Goal: Task Accomplishment & Management: Manage account settings

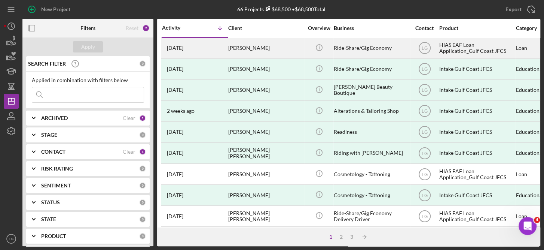
click at [265, 48] on div "[PERSON_NAME]" at bounding box center [265, 48] width 75 height 20
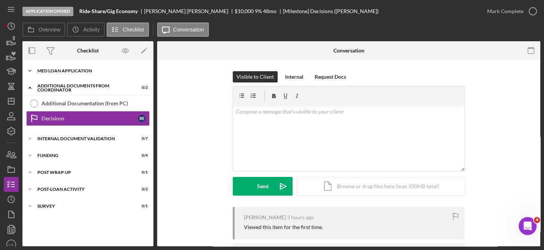
click at [81, 68] on div "Icon/Expander MED Loan Application 17 / 18" at bounding box center [87, 70] width 131 height 15
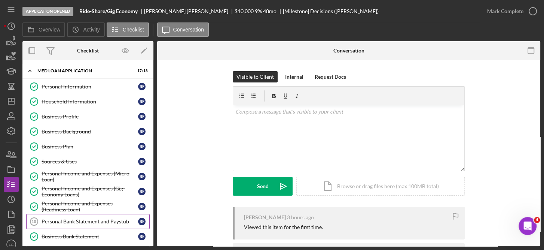
click at [116, 219] on div "Personal Bank Statement and Paystub" at bounding box center [90, 221] width 97 height 6
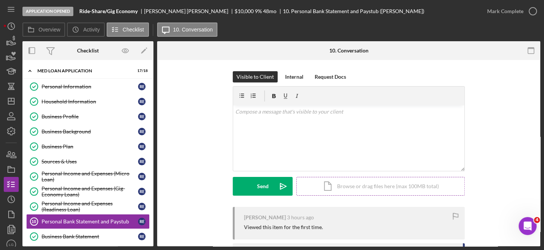
click at [373, 185] on div "Icon/Document Browse or drag files here (max 100MB total) Tap to choose files o…" at bounding box center [381, 186] width 169 height 19
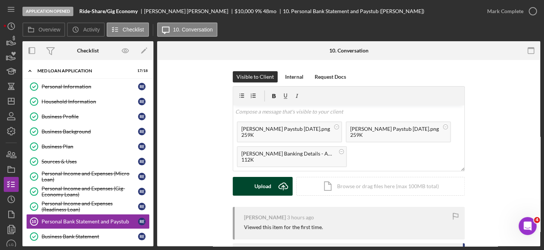
click at [268, 185] on div "Upload" at bounding box center [263, 186] width 17 height 19
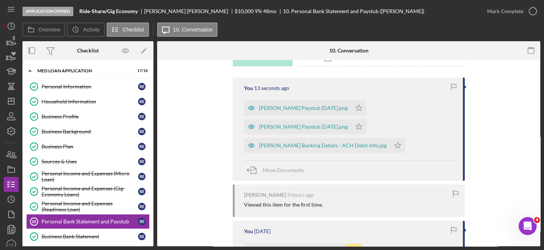
scroll to position [141, 0]
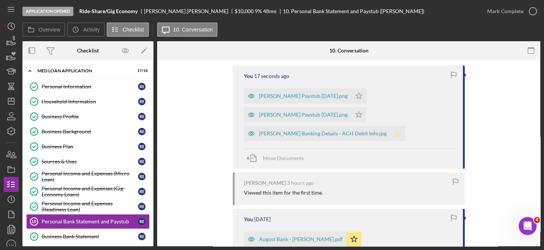
click at [393, 134] on icon "Icon/Star" at bounding box center [398, 133] width 15 height 15
click at [352, 115] on icon "Icon/Star" at bounding box center [359, 114] width 15 height 15
click at [352, 93] on icon "Icon/Star" at bounding box center [359, 95] width 15 height 15
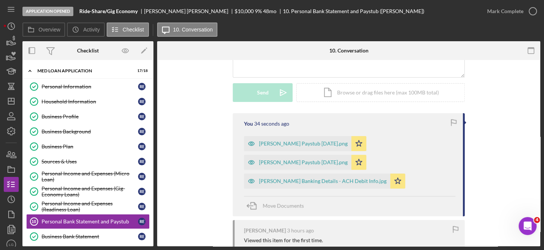
scroll to position [83, 0]
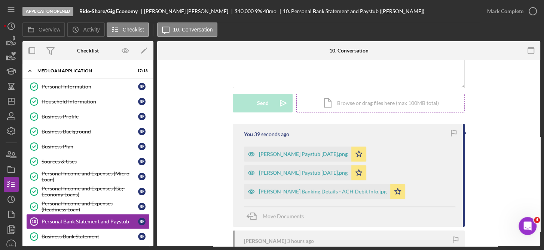
click at [362, 100] on div "Icon/Document Browse or drag files here (max 100MB total) Tap to choose files o…" at bounding box center [381, 103] width 169 height 19
click at [351, 103] on div "Icon/Document Browse or drag files here (max 100MB total) Tap to choose files o…" at bounding box center [381, 103] width 169 height 19
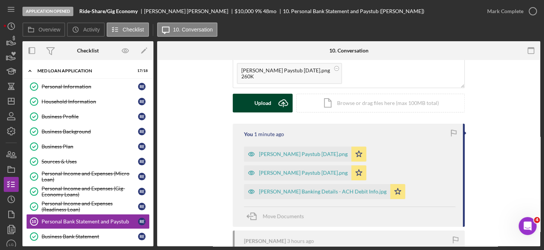
click at [261, 100] on div "Upload" at bounding box center [263, 103] width 17 height 19
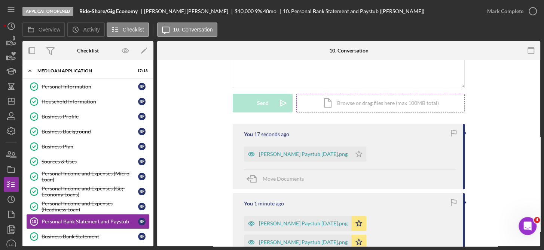
click at [369, 100] on div "Icon/Document Browse or drag files here (max 100MB total) Tap to choose files o…" at bounding box center [381, 103] width 169 height 19
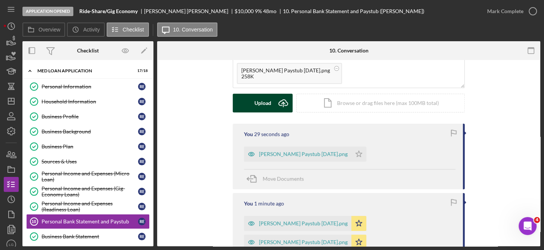
click at [267, 98] on div "Upload" at bounding box center [263, 103] width 17 height 19
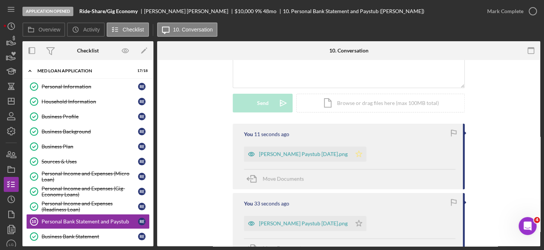
click at [355, 153] on icon "Icon/Star" at bounding box center [359, 153] width 15 height 15
click at [354, 223] on icon "Icon/Star" at bounding box center [359, 223] width 15 height 15
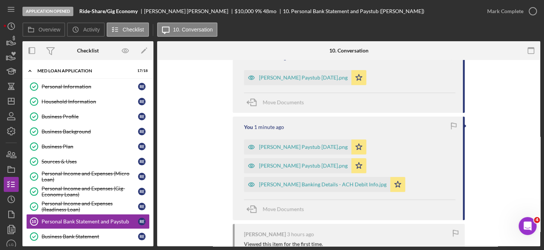
scroll to position [230, 0]
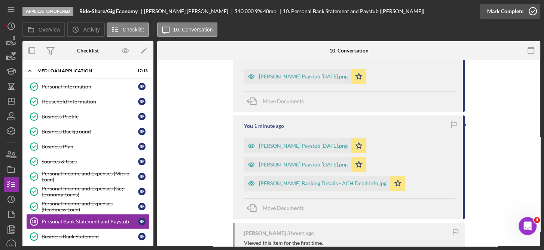
click at [530, 10] on icon "button" at bounding box center [533, 11] width 19 height 19
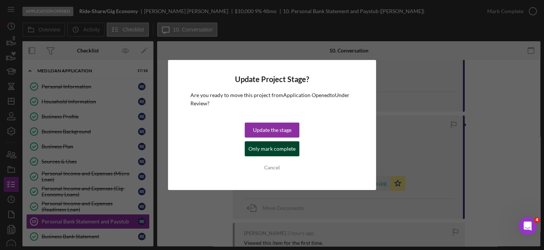
click at [283, 148] on div "Only mark complete" at bounding box center [272, 148] width 47 height 15
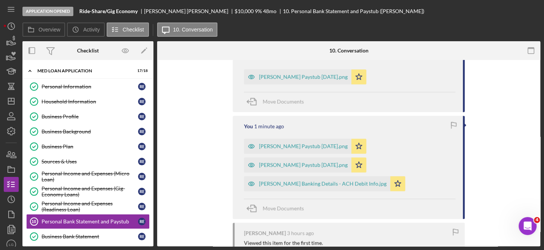
scroll to position [359, 0]
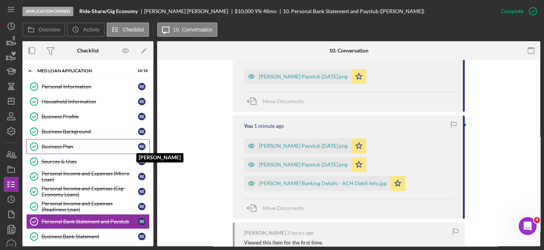
click at [139, 145] on div "R E" at bounding box center [141, 146] width 7 height 7
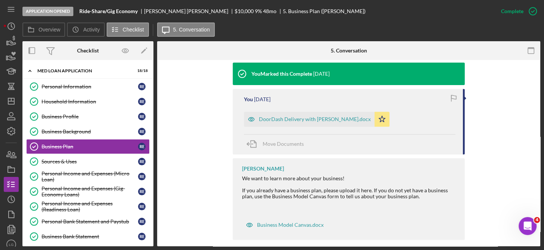
scroll to position [255, 0]
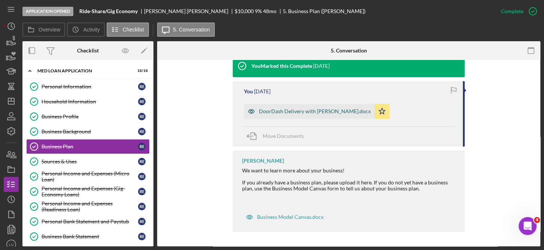
click at [322, 109] on div "DoorDash Delivery with Rony.docx" at bounding box center [315, 111] width 112 height 6
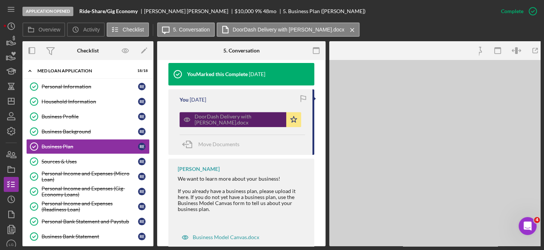
scroll to position [272, 0]
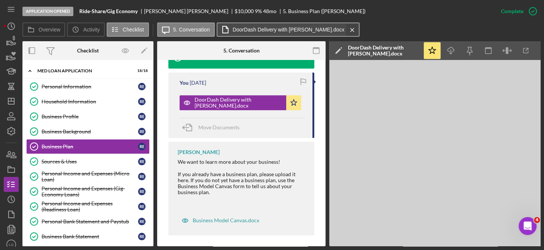
click at [346, 30] on icon "Icon/Menu Close" at bounding box center [352, 30] width 13 height 19
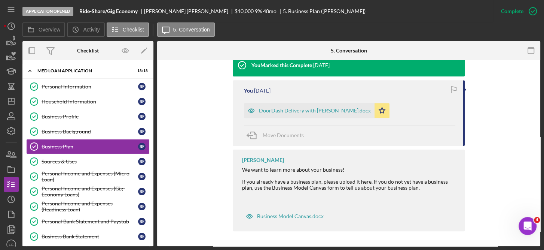
scroll to position [255, 0]
click at [129, 47] on icon "button" at bounding box center [125, 50] width 17 height 17
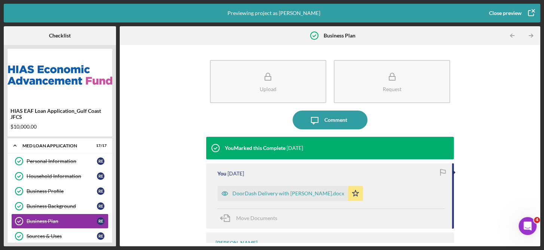
scroll to position [30, 0]
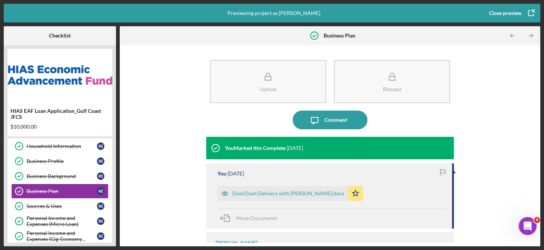
click at [504, 12] on div "Close preview" at bounding box center [505, 13] width 33 height 15
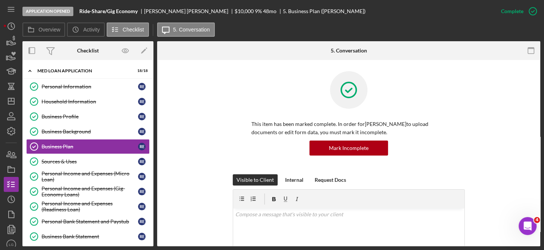
scroll to position [163, 0]
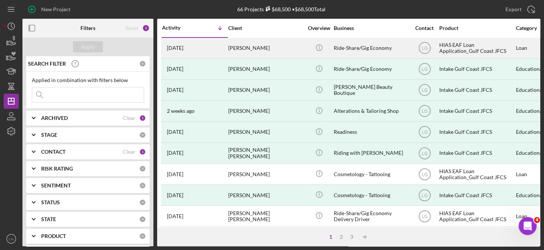
click at [459, 46] on div "HIAS EAF Loan Application_Gulf Coast JFCS" at bounding box center [477, 48] width 75 height 20
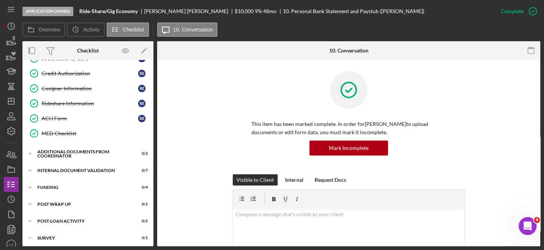
scroll to position [45, 0]
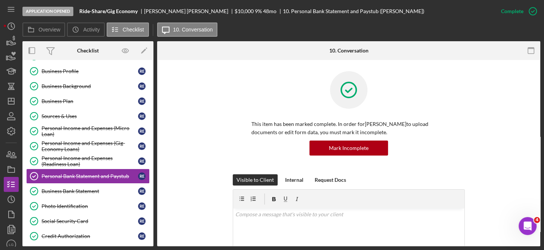
click at [151, 77] on div "Personal Information Personal Information R E Household Information Household I…" at bounding box center [87, 170] width 131 height 273
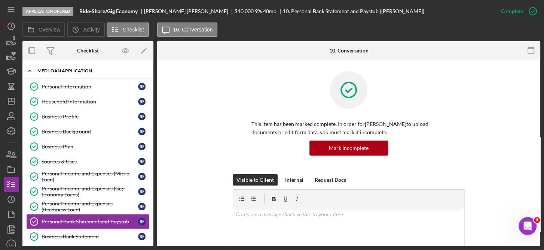
click at [46, 69] on div "MED Loan Application" at bounding box center [90, 71] width 107 height 4
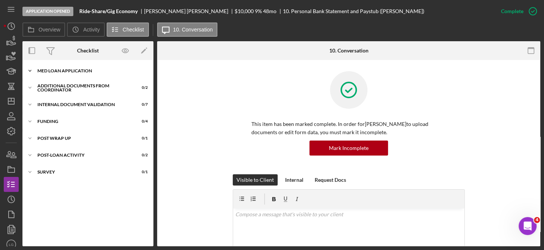
click at [56, 70] on div "MED Loan Application" at bounding box center [90, 71] width 107 height 4
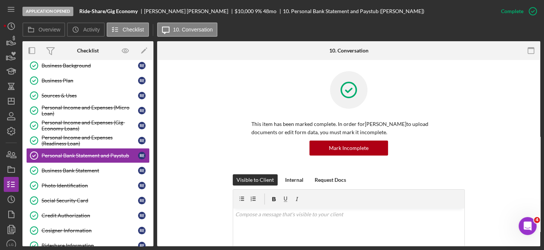
scroll to position [67, 0]
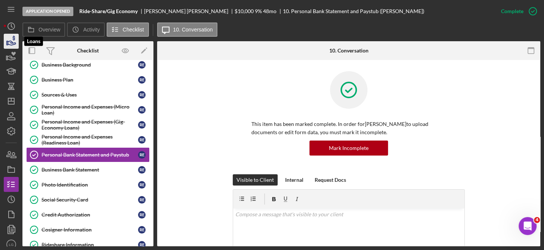
click at [7, 41] on icon "button" at bounding box center [11, 41] width 19 height 19
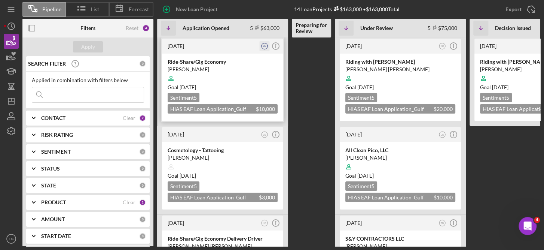
click at [264, 45] on text "LG" at bounding box center [264, 46] width 3 height 3
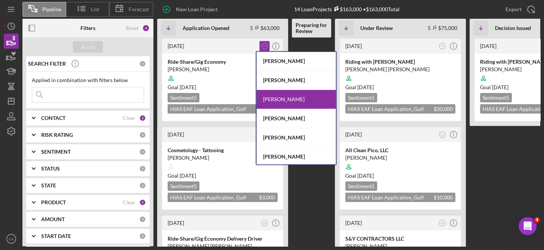
click at [298, 97] on div "[PERSON_NAME]" at bounding box center [296, 99] width 79 height 19
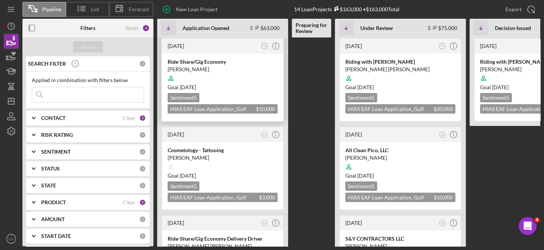
click at [247, 88] on div "Goal 2 months from now" at bounding box center [223, 87] width 110 height 7
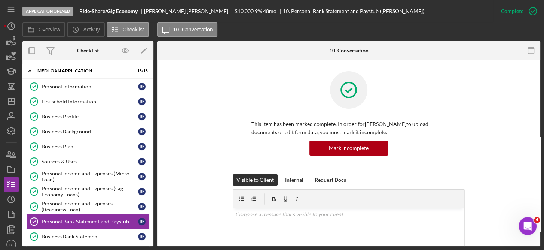
scroll to position [163, 0]
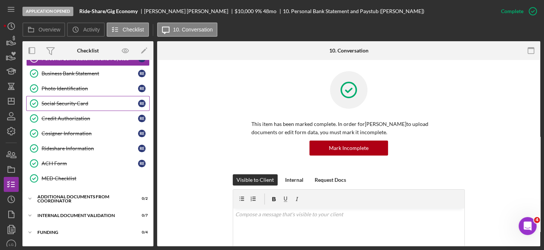
click at [92, 97] on link "Social Security Card Social Security Card R E" at bounding box center [88, 103] width 124 height 15
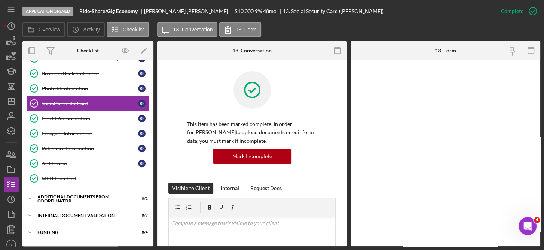
scroll to position [163, 0]
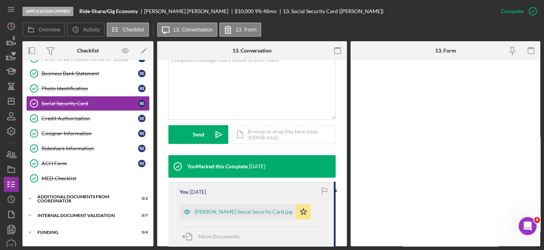
click at [435, 160] on div at bounding box center [446, 153] width 190 height 186
click at [82, 87] on div "Photo Identification" at bounding box center [90, 88] width 97 height 6
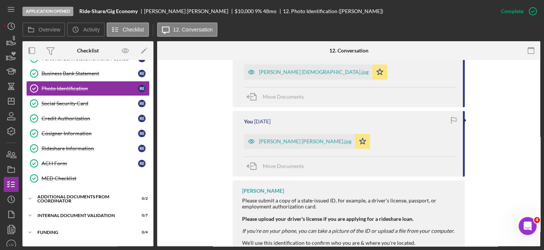
scroll to position [295, 0]
click at [325, 139] on div "Rony Alexander Espinoza Fuentes.jpg" at bounding box center [305, 141] width 92 height 6
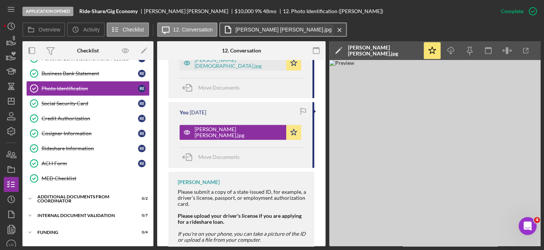
click at [334, 28] on button "Rony Alexander Espinoza Fuentes.jpg Icon/Menu Close" at bounding box center [283, 29] width 128 height 14
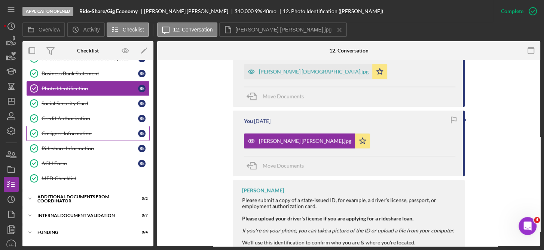
click at [81, 130] on div "Cosigner Information" at bounding box center [90, 133] width 97 height 6
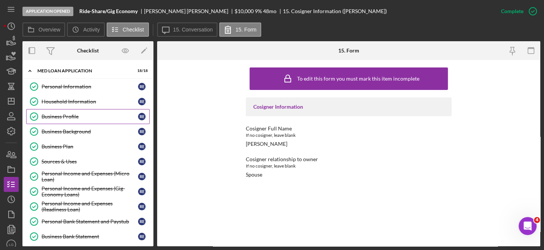
click at [77, 118] on div "Business Profile" at bounding box center [90, 116] width 97 height 6
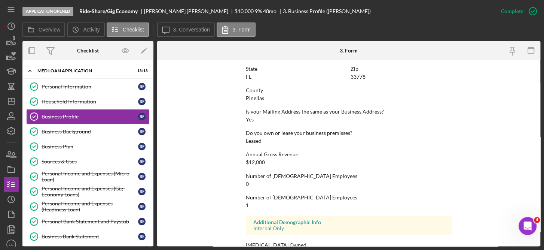
scroll to position [379, 0]
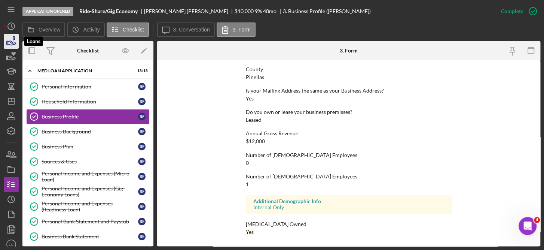
click at [14, 43] on icon "button" at bounding box center [11, 41] width 19 height 19
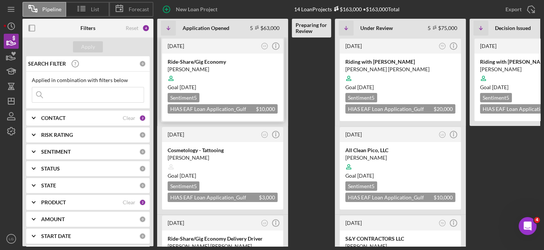
click at [254, 77] on div at bounding box center [223, 78] width 110 height 14
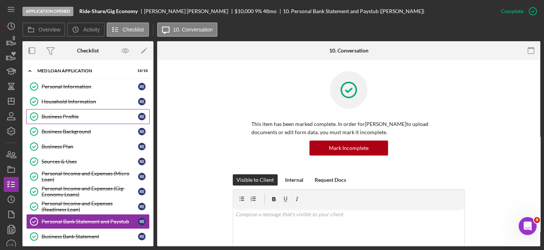
click at [73, 115] on div "Business Profile" at bounding box center [90, 116] width 97 height 6
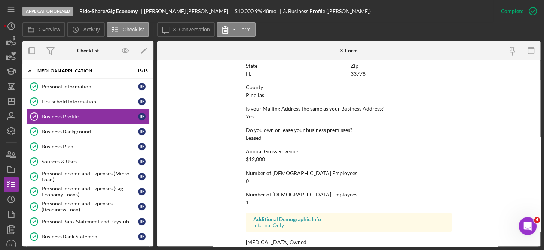
scroll to position [364, 0]
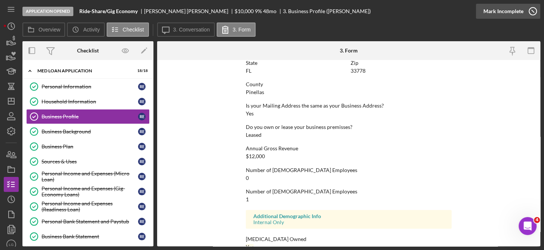
click at [532, 10] on icon "button" at bounding box center [533, 11] width 19 height 19
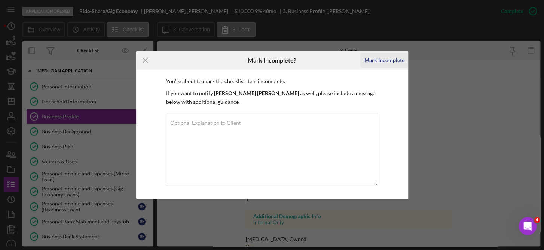
click at [381, 60] on div "Mark Incomplete" at bounding box center [384, 60] width 40 height 15
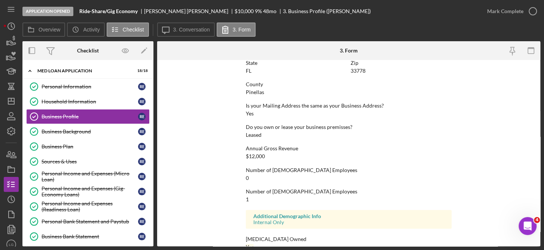
scroll to position [516, 0]
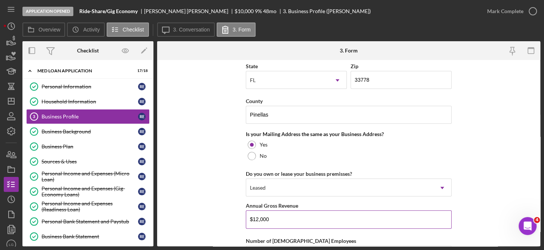
click at [278, 216] on input "$12,000" at bounding box center [349, 219] width 206 height 18
type input "$15,000"
click at [456, 152] on form "Business Name Ride-Share/Gig Economy DBA Business Start Date 09/19/2025 Legal S…" at bounding box center [348, 153] width 383 height 186
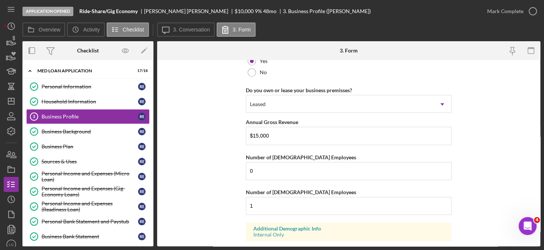
scroll to position [642, 0]
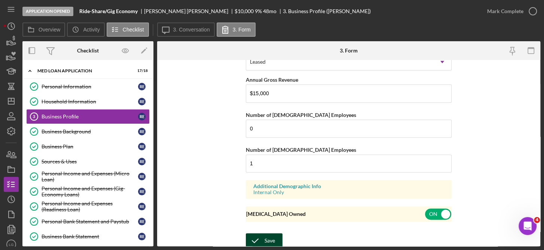
click at [266, 239] on div "Save" at bounding box center [270, 240] width 10 height 15
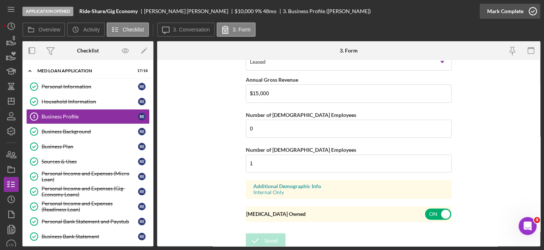
click at [535, 10] on icon "button" at bounding box center [533, 11] width 19 height 19
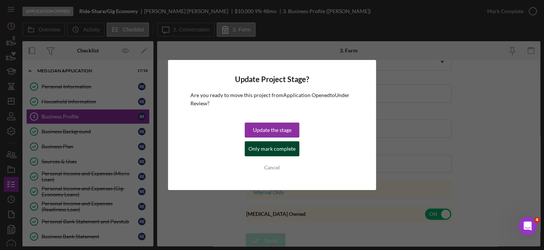
click at [278, 148] on div "Only mark complete" at bounding box center [272, 148] width 47 height 15
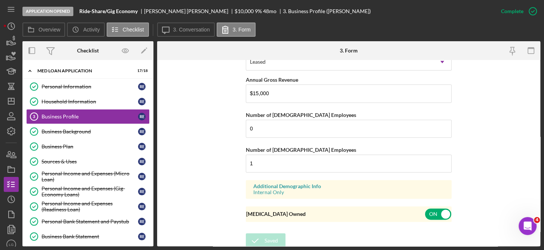
scroll to position [379, 0]
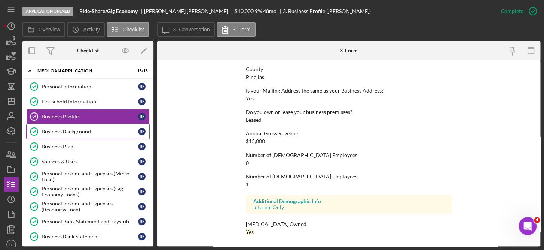
click at [82, 129] on div "Business Background" at bounding box center [90, 131] width 97 height 6
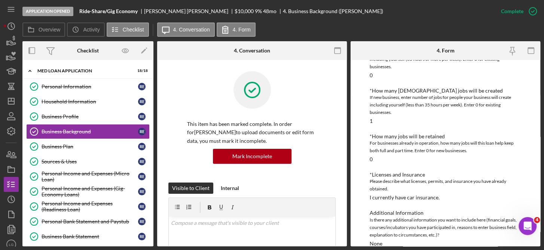
scroll to position [357, 0]
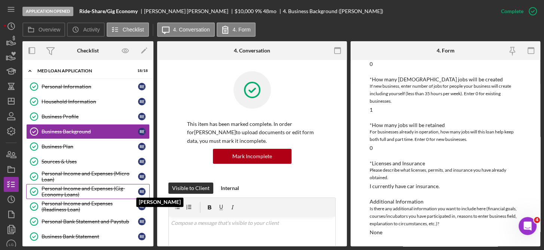
click at [139, 189] on div "R E" at bounding box center [141, 191] width 7 height 7
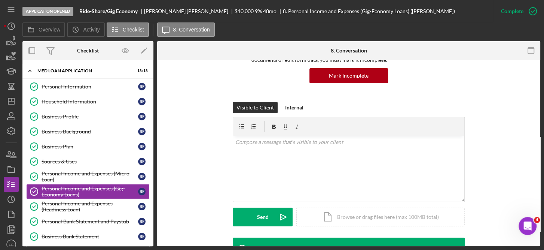
scroll to position [135, 0]
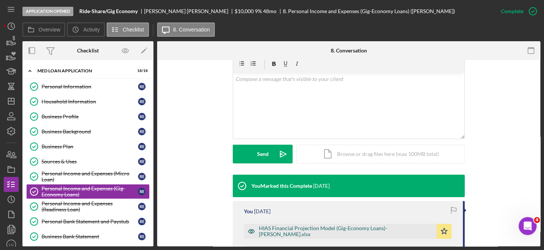
click at [354, 228] on div "HIAS Financial Projection Model (Gig-Economy Loans)-RONY ESPINOZA.xlsx" at bounding box center [346, 231] width 174 height 12
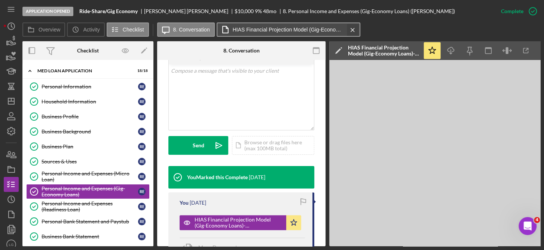
click at [350, 29] on icon "Icon/Menu Close" at bounding box center [352, 30] width 13 height 19
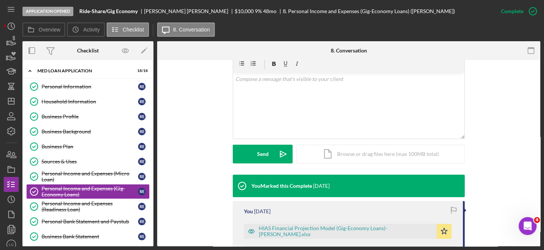
scroll to position [163, 0]
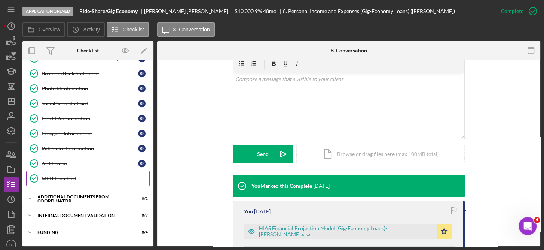
click at [60, 175] on div "MED Checklist" at bounding box center [96, 178] width 108 height 6
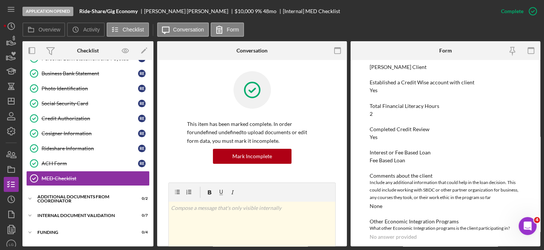
scroll to position [105, 0]
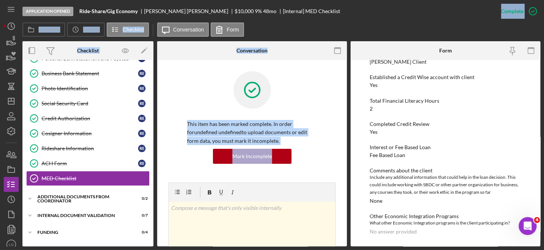
drag, startPoint x: 318, startPoint y: 173, endPoint x: 452, endPoint y: -13, distance: 229.0
click at [452, 0] on html "Application Opened Ride-Share/Gig Economy Rony Espinoza Fuentes $10,000 $10,000…" at bounding box center [272, 125] width 544 height 250
click at [7, 41] on polygon "button" at bounding box center [7, 43] width 1 height 4
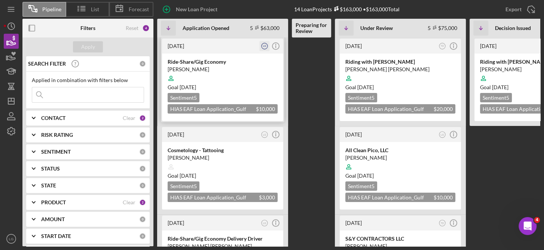
click at [264, 46] on text "LG" at bounding box center [264, 46] width 3 height 3
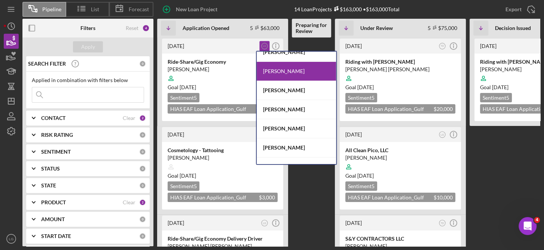
scroll to position [39, 0]
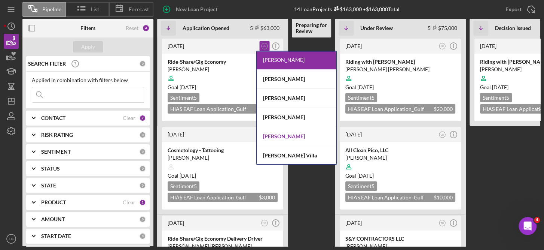
click at [302, 134] on div "Tiffany Dixon-McGuire" at bounding box center [296, 136] width 79 height 19
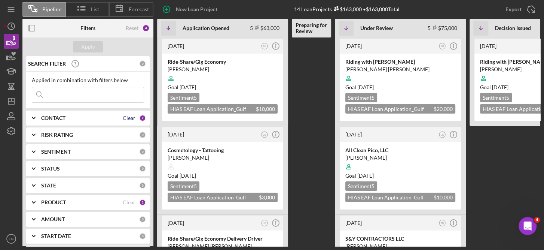
click at [130, 117] on div "Clear" at bounding box center [129, 118] width 13 height 6
click at [268, 73] on div at bounding box center [223, 78] width 110 height 14
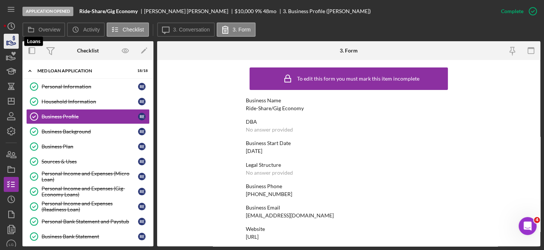
click at [11, 41] on icon "button" at bounding box center [12, 43] width 8 height 4
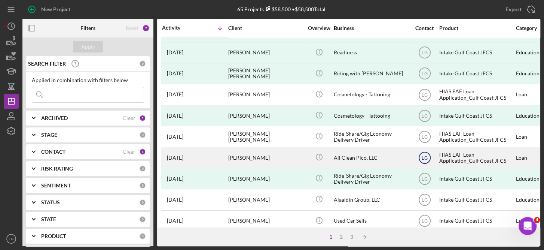
scroll to position [103, 0]
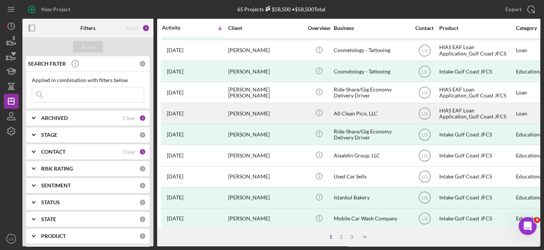
click at [468, 111] on div "HIAS EAF Loan Application_Gulf Coast JFCS" at bounding box center [477, 113] width 75 height 20
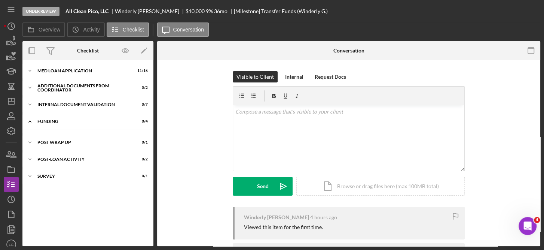
scroll to position [1, 0]
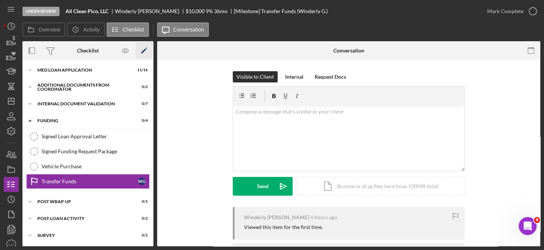
click at [152, 56] on icon "Icon/Edit" at bounding box center [144, 50] width 17 height 17
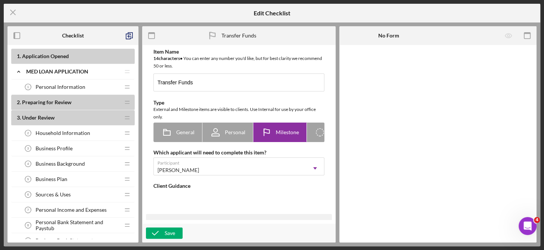
type textarea "<div>Upload HT confirmation of the transfer of funds.&nbsp;</div> <div>&nbsp;</…"
type textarea "<div>We have initiated the transfer of funds to your account. <br><br>Please no…"
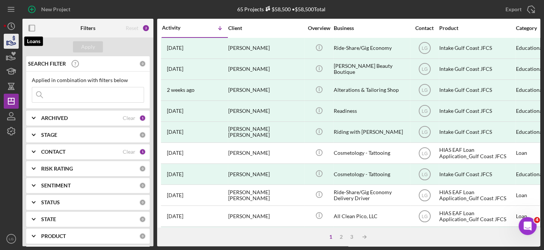
click at [11, 42] on icon "button" at bounding box center [11, 41] width 19 height 19
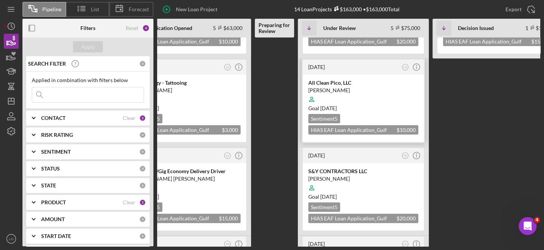
scroll to position [65, 0]
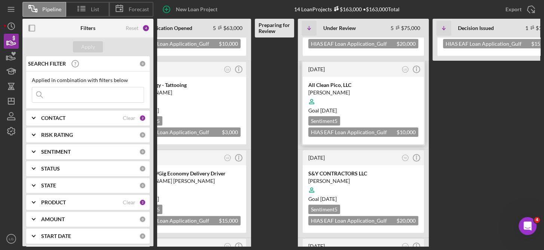
click at [398, 108] on div "Goal [DATE]" at bounding box center [364, 110] width 110 height 7
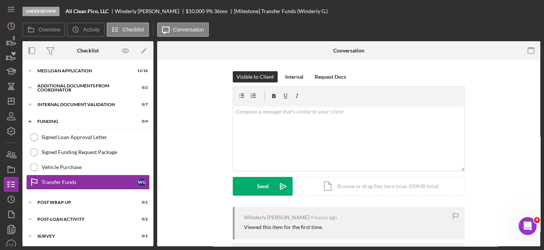
scroll to position [1, 0]
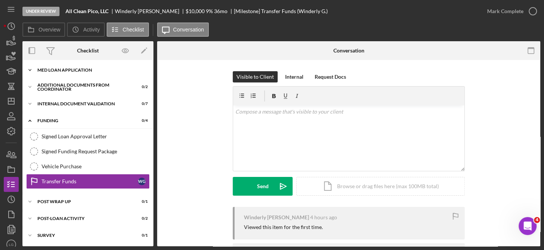
click at [88, 71] on div "MED Loan Application" at bounding box center [90, 70] width 107 height 4
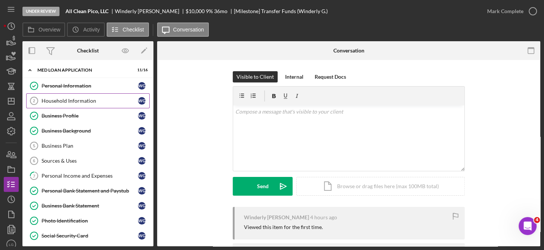
click at [82, 100] on div "Household Information" at bounding box center [90, 101] width 97 height 6
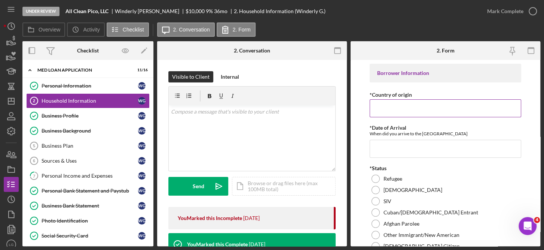
click at [400, 107] on input "*Country of origin" at bounding box center [446, 108] width 152 height 18
